Goal: Book appointment/travel/reservation

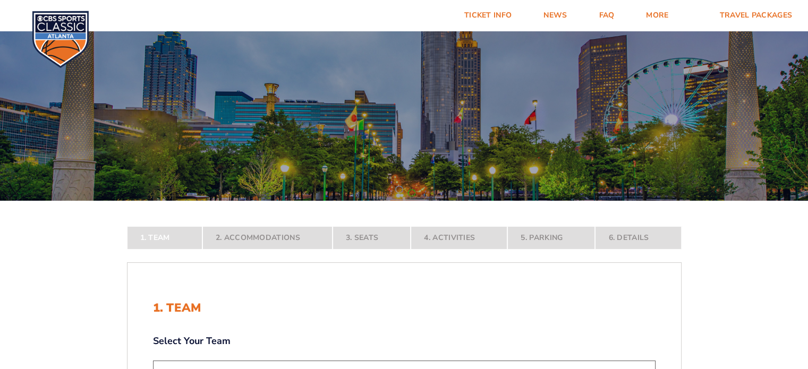
click at [206, 178] on div at bounding box center [404, 113] width 808 height 175
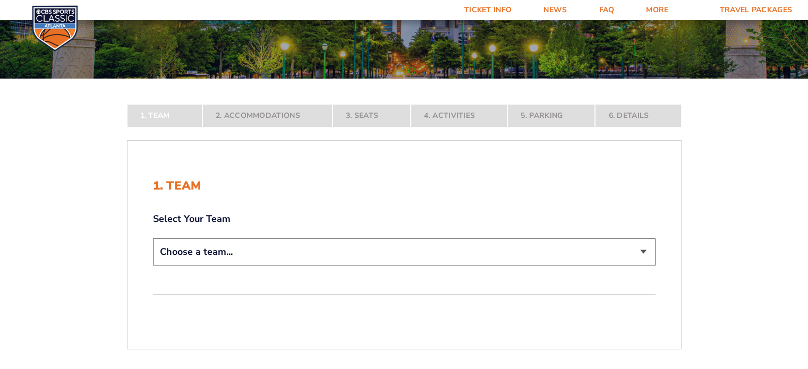
scroll to position [123, 0]
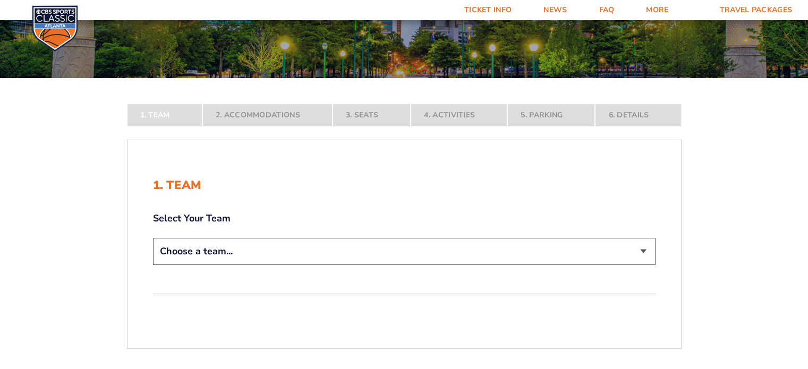
click at [217, 254] on select "Choose a team... [US_STATE] Wildcats [US_STATE] State Buckeyes [US_STATE] Tar H…" at bounding box center [404, 251] width 503 height 27
select select "12956"
click at [153, 265] on select "Choose a team... [US_STATE] Wildcats [US_STATE] State Buckeyes [US_STATE] Tar H…" at bounding box center [404, 251] width 503 height 27
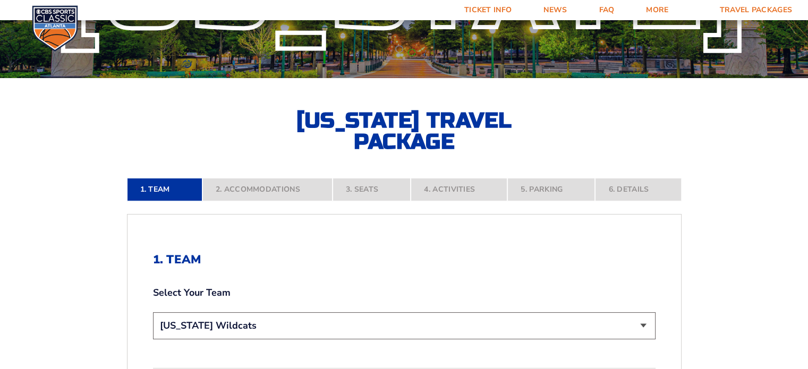
click at [206, 359] on div "1. Team Select Your Team Choose a team... [US_STATE] Wildcats [US_STATE] State …" at bounding box center [405, 330] width 554 height 204
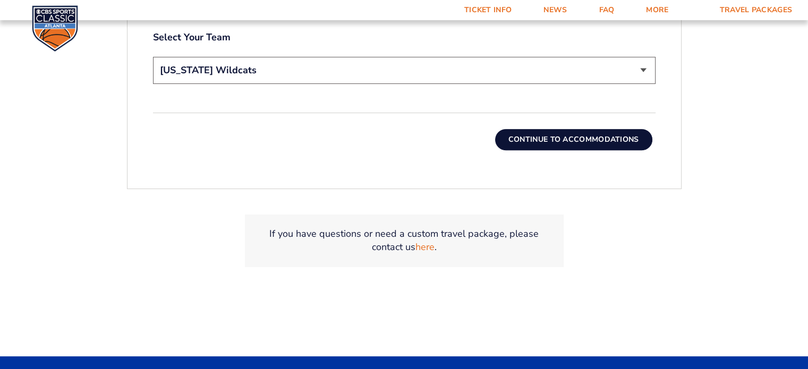
scroll to position [380, 0]
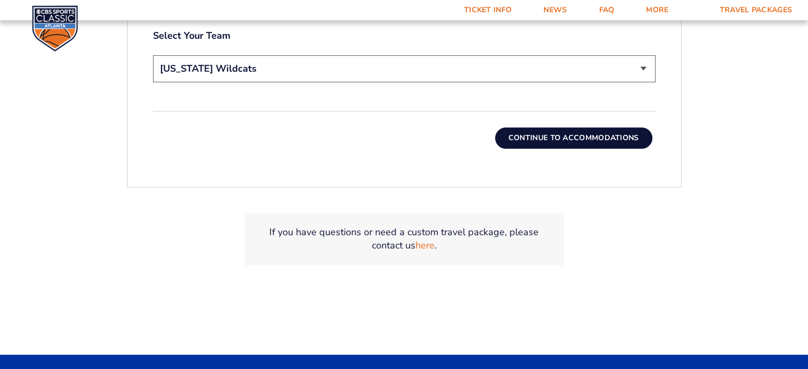
click at [561, 136] on button "Continue To Accommodations" at bounding box center [573, 138] width 157 height 21
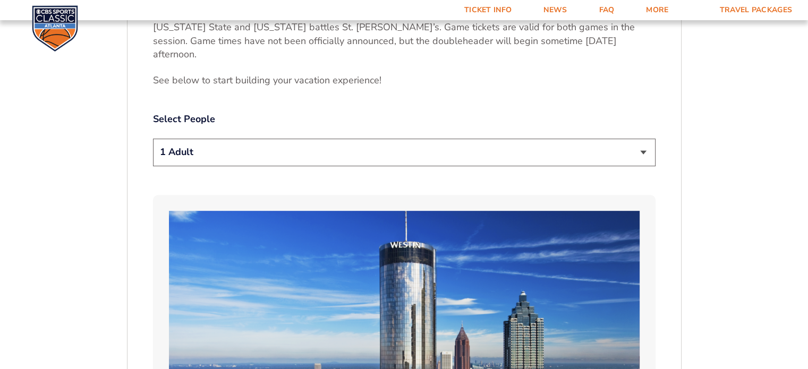
scroll to position [535, 0]
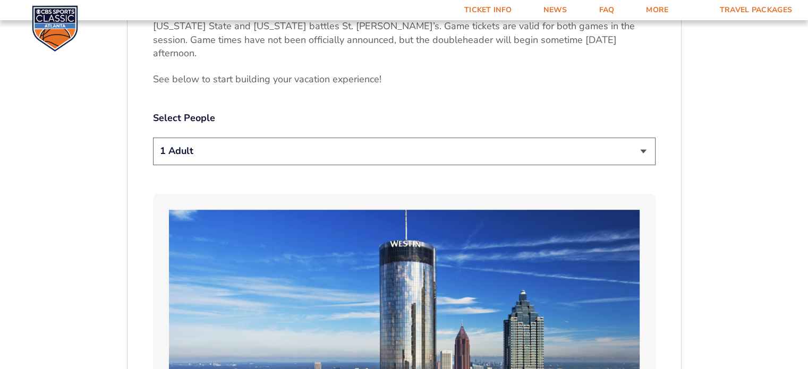
click at [184, 307] on img at bounding box center [404, 342] width 471 height 265
click at [237, 143] on select "1 Adult 2 Adults 3 Adults 4 Adults 2 Adults + 1 Child 2 Adults + 2 Children 2 A…" at bounding box center [404, 151] width 503 height 27
select select "4 Adults"
click at [153, 138] on select "1 Adult 2 Adults 3 Adults 4 Adults 2 Adults + 1 Child 2 Adults + 2 Children 2 A…" at bounding box center [404, 151] width 503 height 27
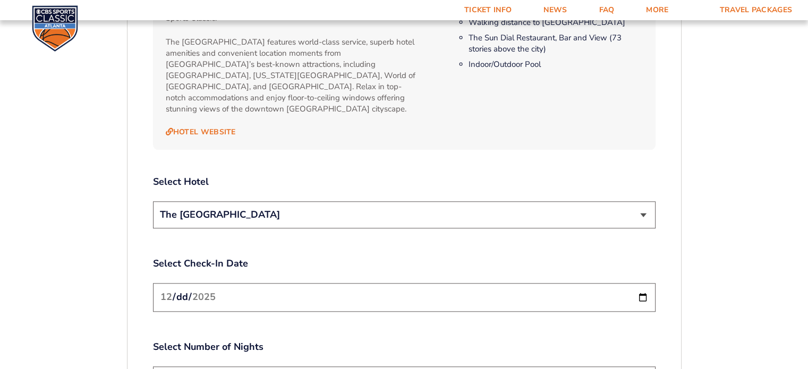
scroll to position [1146, 0]
click at [116, 311] on div "1. Team 2. Accommodations 3. Seats 4. Activities 5. Parking 6. Details 1. Team …" at bounding box center [405, 103] width 606 height 1948
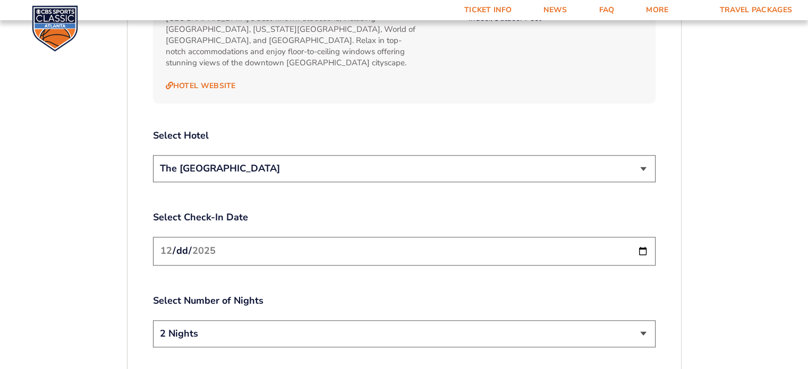
scroll to position [1197, 0]
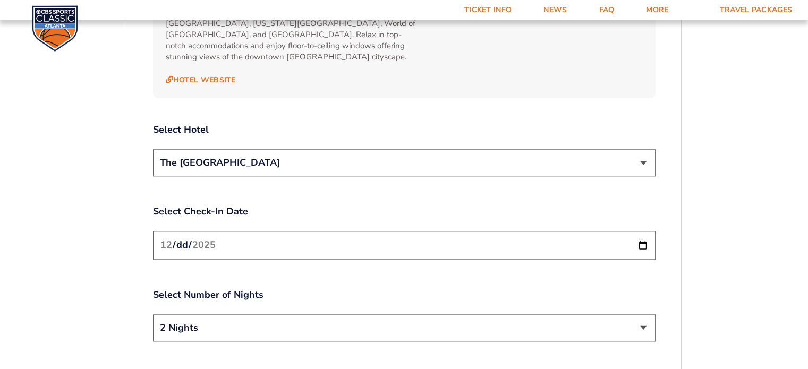
click at [204, 315] on select "2 Nights 3 Nights" at bounding box center [404, 328] width 503 height 27
click at [198, 289] on div "Select Number of Nights 2 Nights 3 Nights" at bounding box center [404, 317] width 503 height 56
click at [115, 307] on div "1. Team 2. Accommodations 3. Seats 4. Activities 5. Parking 6. Details 1. Team …" at bounding box center [405, 52] width 606 height 1948
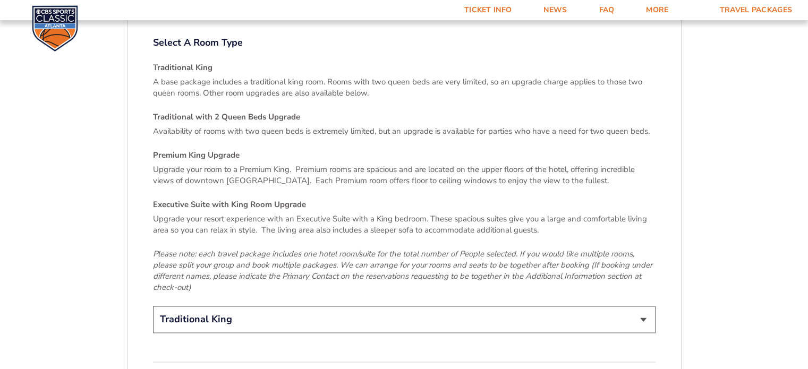
scroll to position [1542, 0]
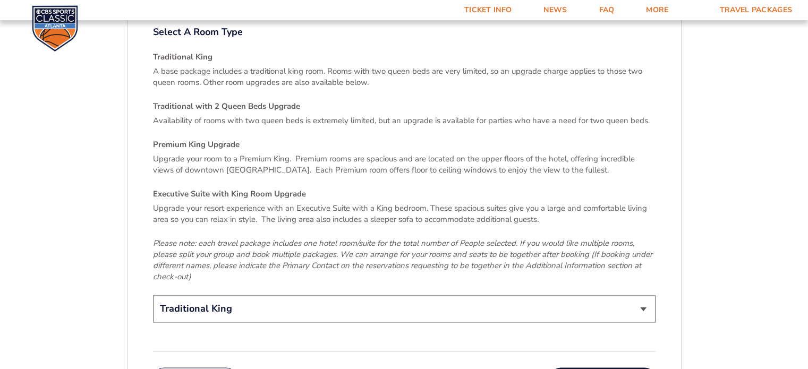
click at [208, 296] on select "Traditional King Traditional with 2 Queen Beds Upgrade (+$95 per night) Premium…" at bounding box center [404, 309] width 503 height 27
click at [244, 244] on em "Please note: each travel package includes one hotel room/suite for the total nu…" at bounding box center [403, 260] width 500 height 44
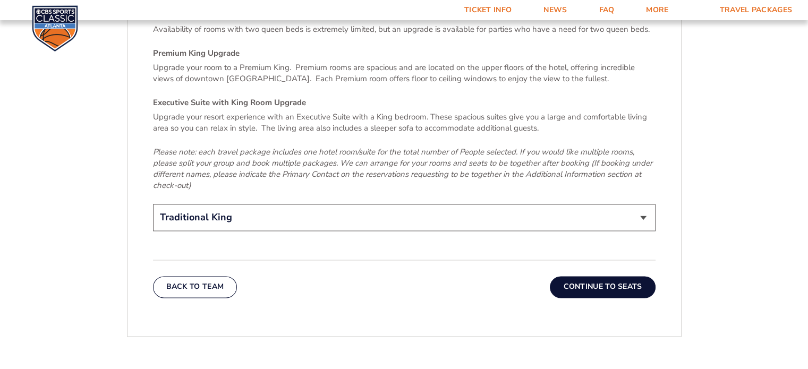
scroll to position [1637, 0]
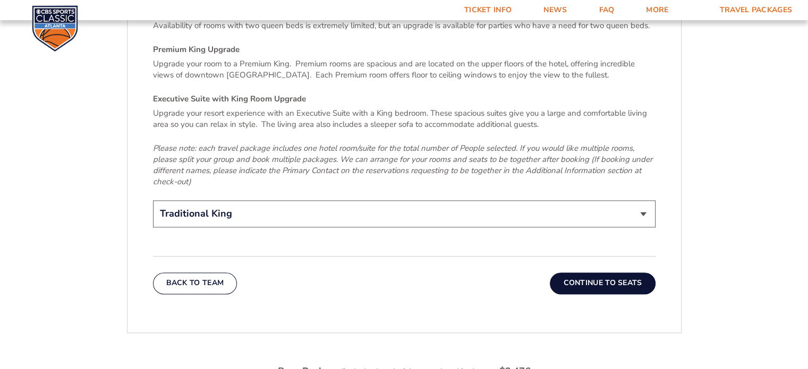
click at [276, 200] on select "Traditional King Traditional with 2 Queen Beds Upgrade (+$95 per night) Premium…" at bounding box center [404, 213] width 503 height 27
